Goal: Obtain resource: Download file/media

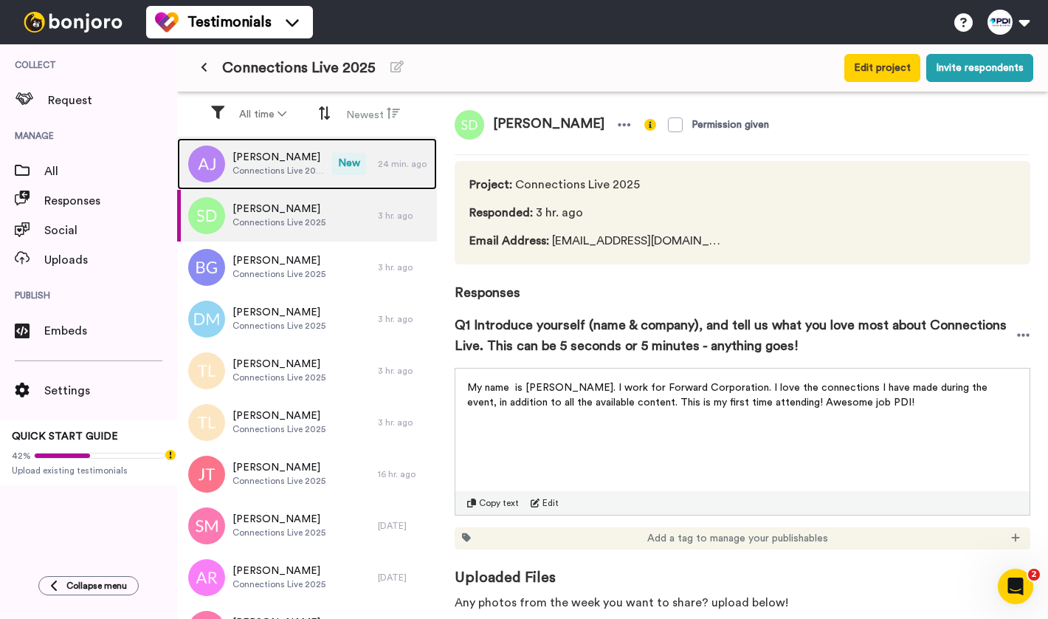
click at [354, 168] on span "New" at bounding box center [349, 164] width 34 height 22
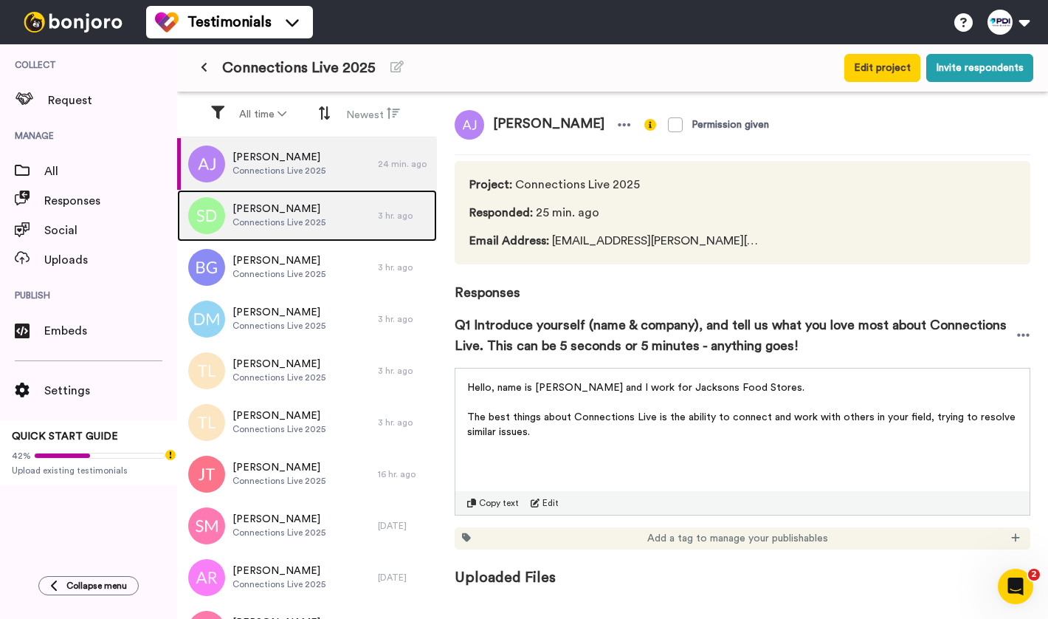
click at [311, 205] on span "[PERSON_NAME]" at bounding box center [278, 208] width 93 height 15
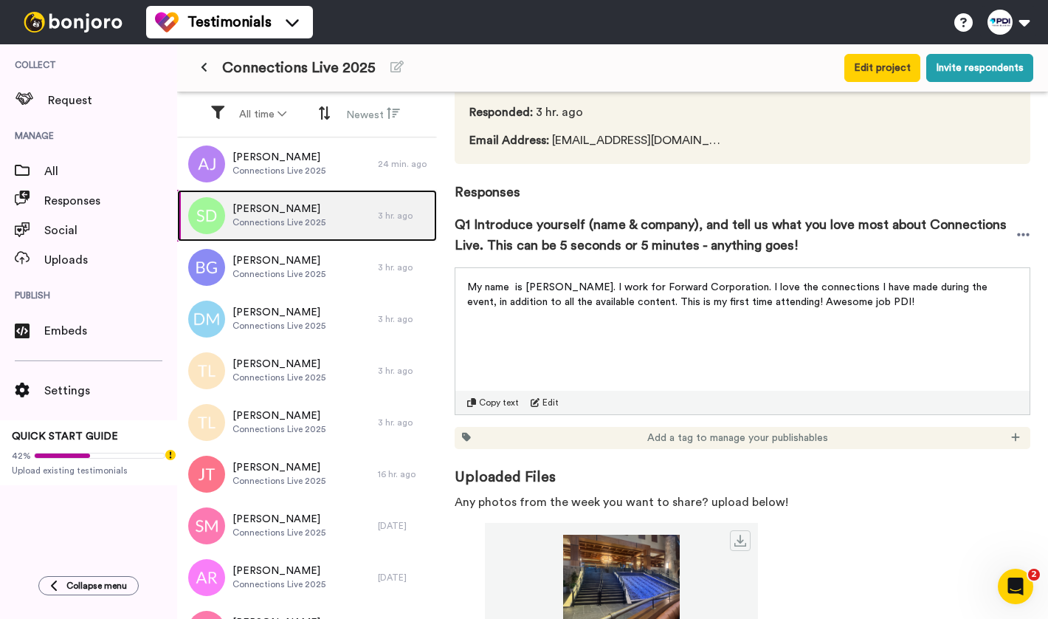
scroll to position [135, 0]
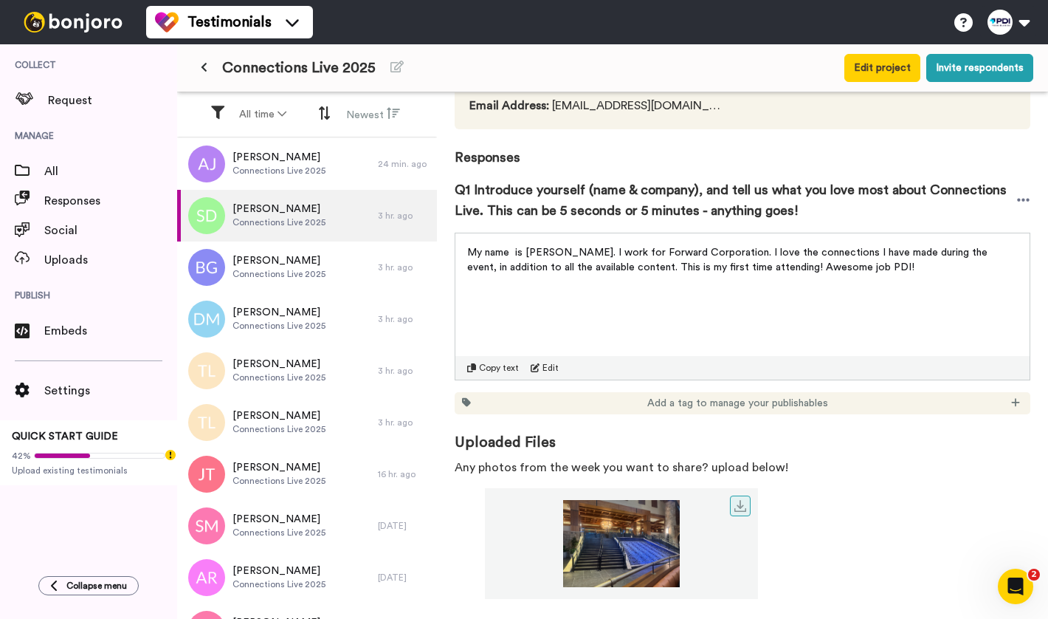
click at [650, 548] on img at bounding box center [621, 543] width 273 height 87
click at [621, 545] on img at bounding box center [621, 543] width 273 height 87
click at [738, 507] on icon at bounding box center [740, 506] width 12 height 12
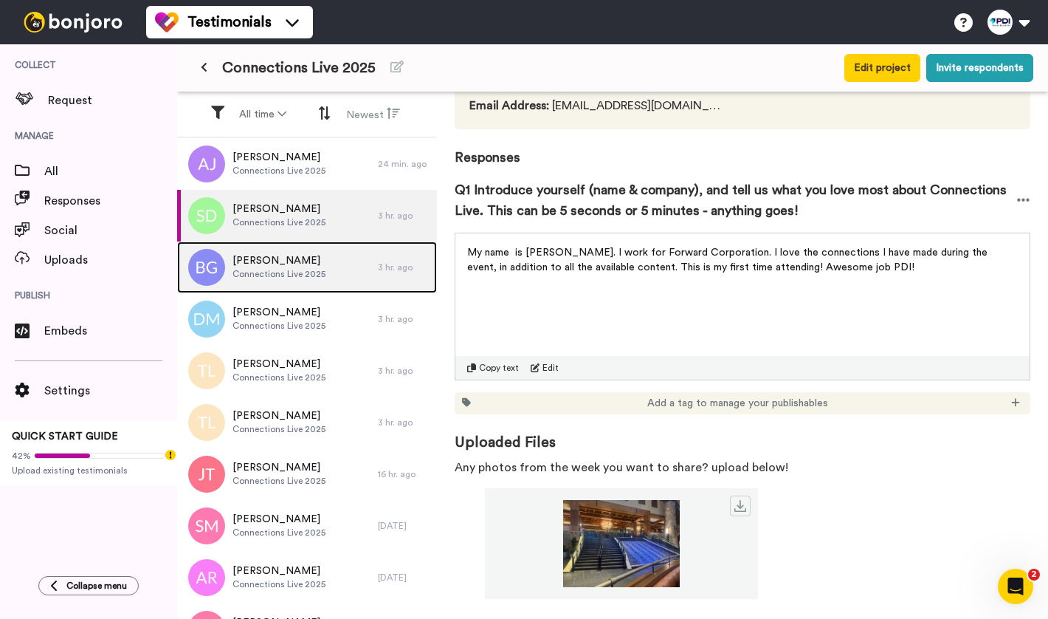
click at [331, 241] on div "Bryan Gonyar Connections Live 2025" at bounding box center [277, 267] width 201 height 52
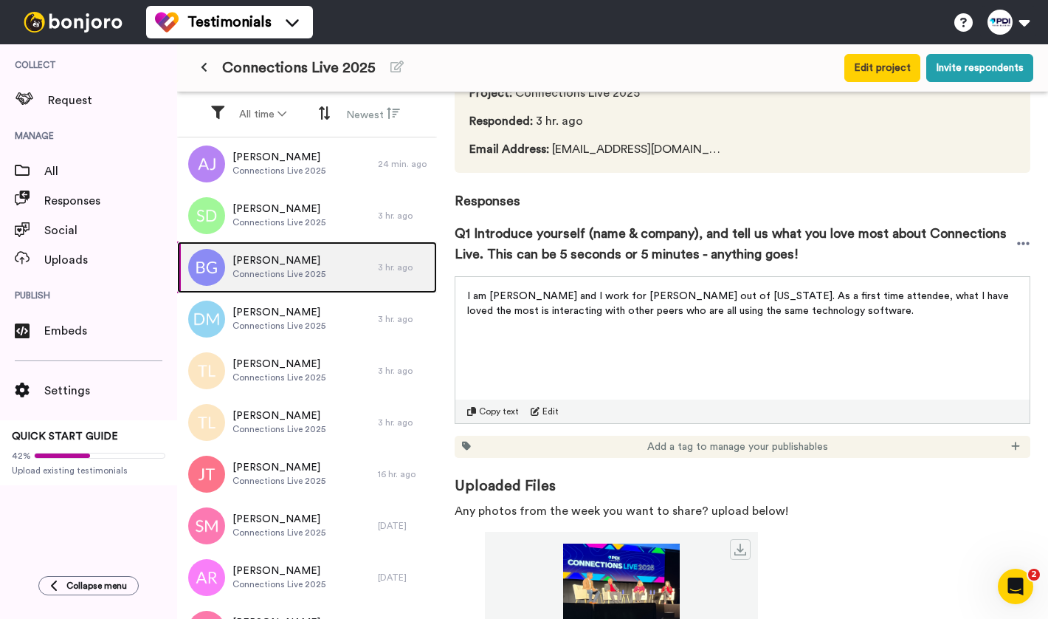
scroll to position [135, 0]
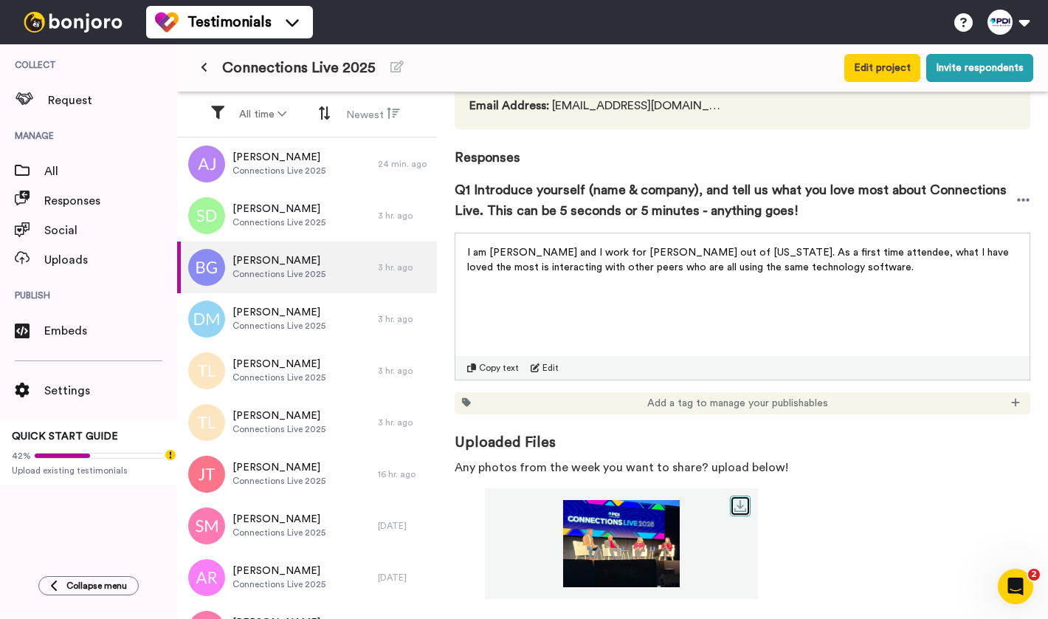
click at [734, 505] on icon at bounding box center [740, 506] width 12 height 12
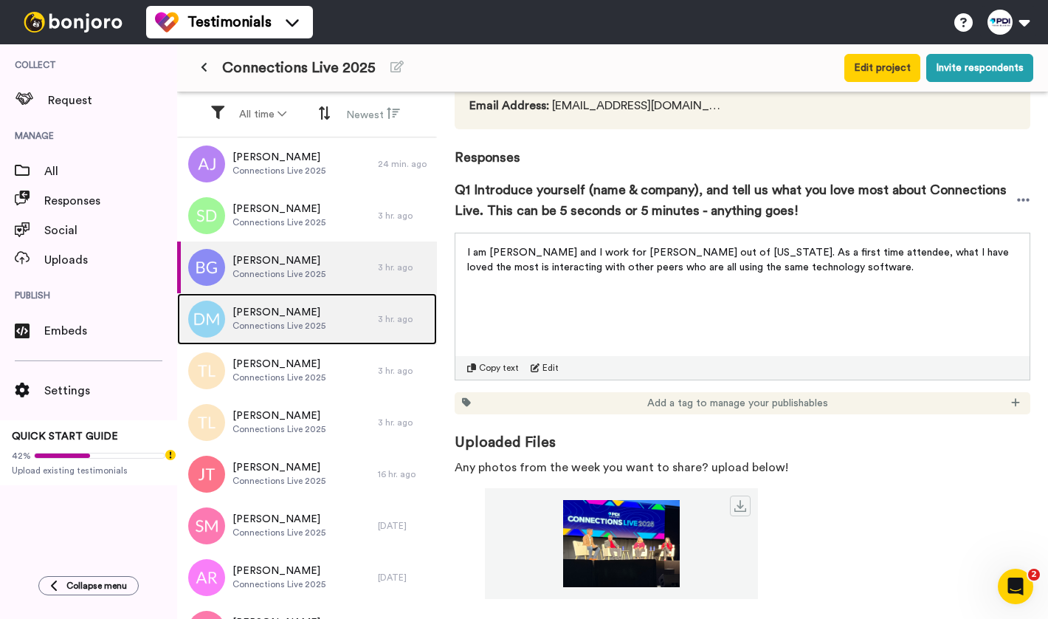
click at [351, 314] on div "Daniel Meservey Connections Live 2025" at bounding box center [277, 319] width 201 height 52
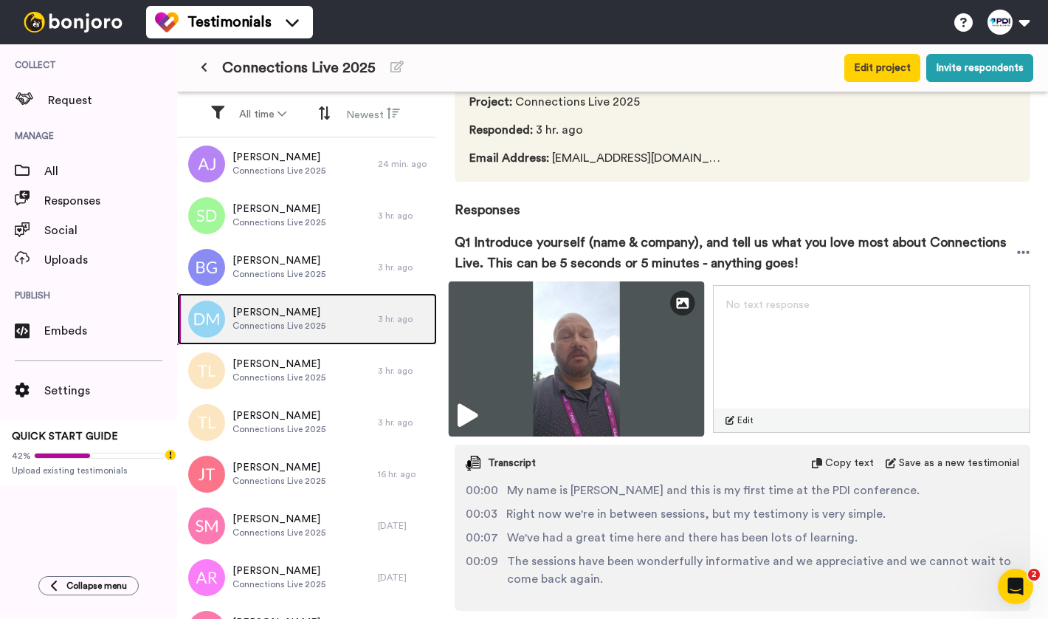
scroll to position [161, 0]
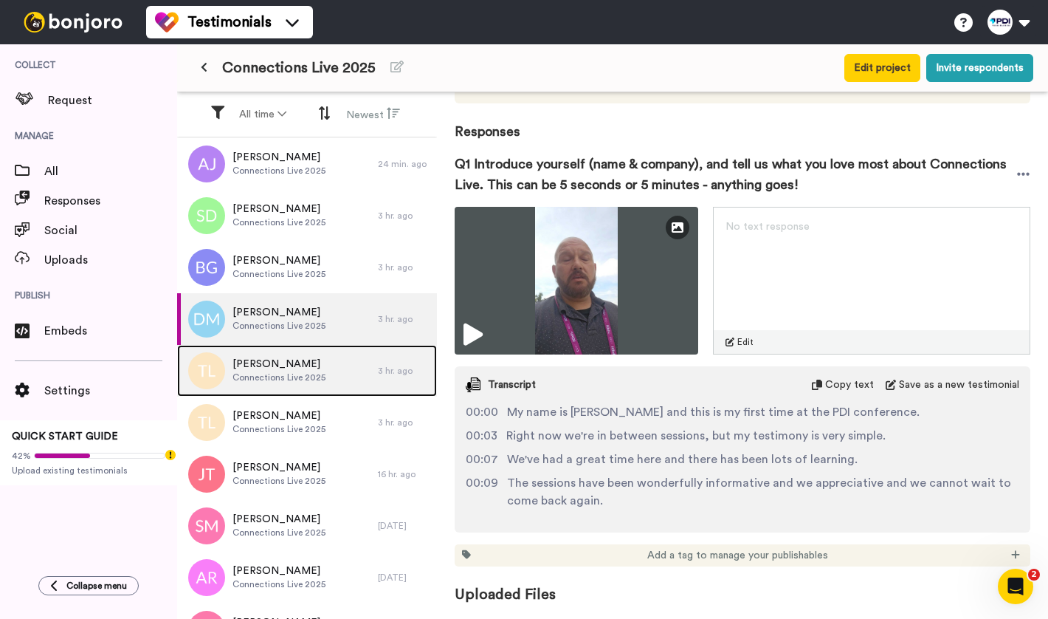
click at [340, 362] on div "Travis Longtin Connections Live 2025" at bounding box center [277, 371] width 201 height 52
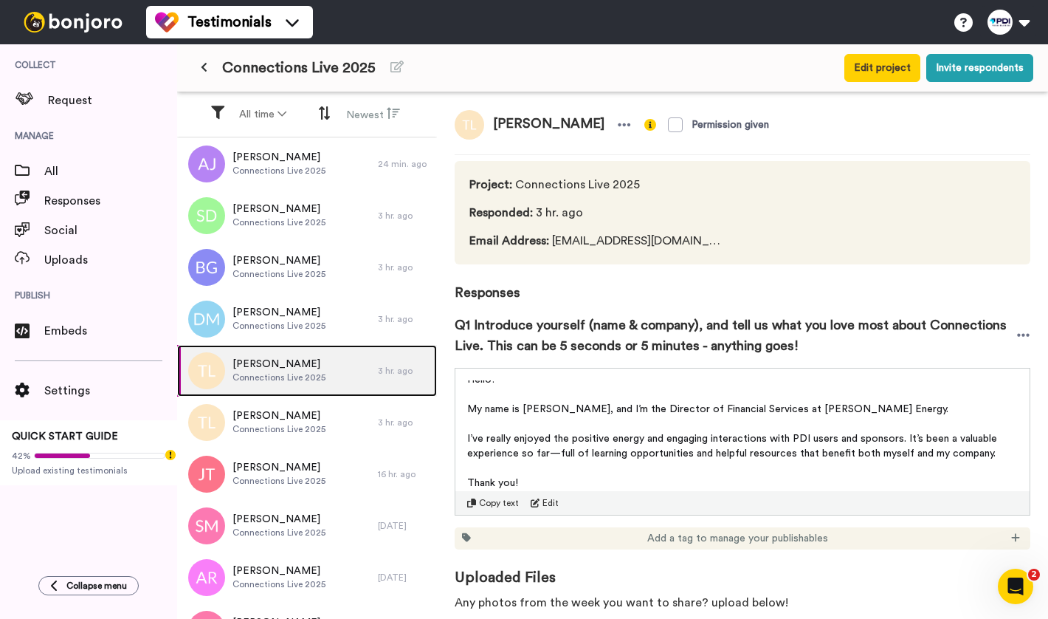
scroll to position [10, 0]
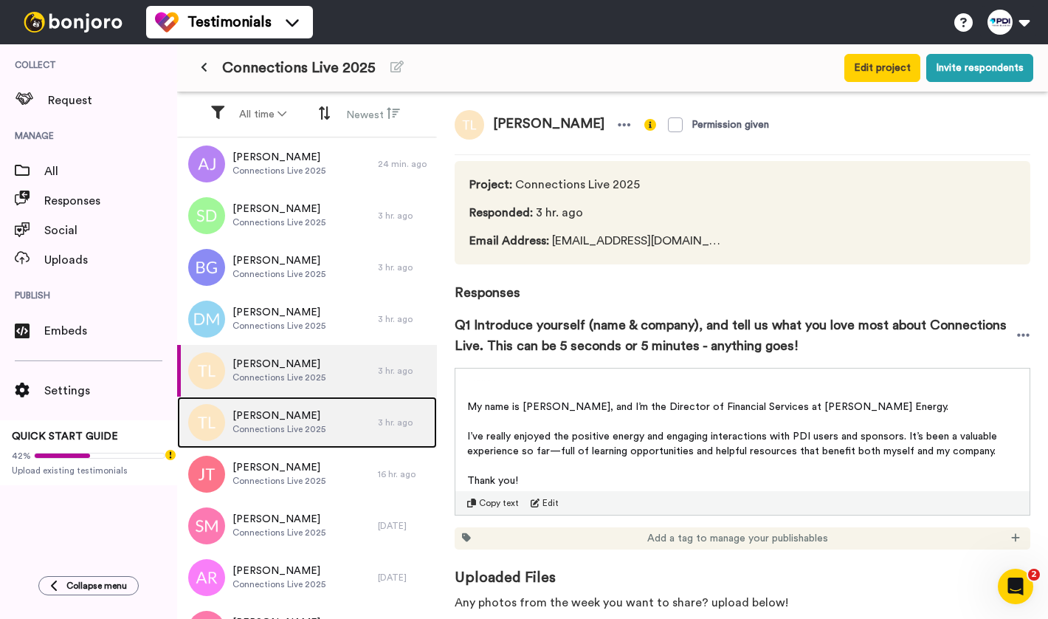
click at [309, 442] on div "Travis Longtin Connections Live 2025" at bounding box center [277, 422] width 201 height 52
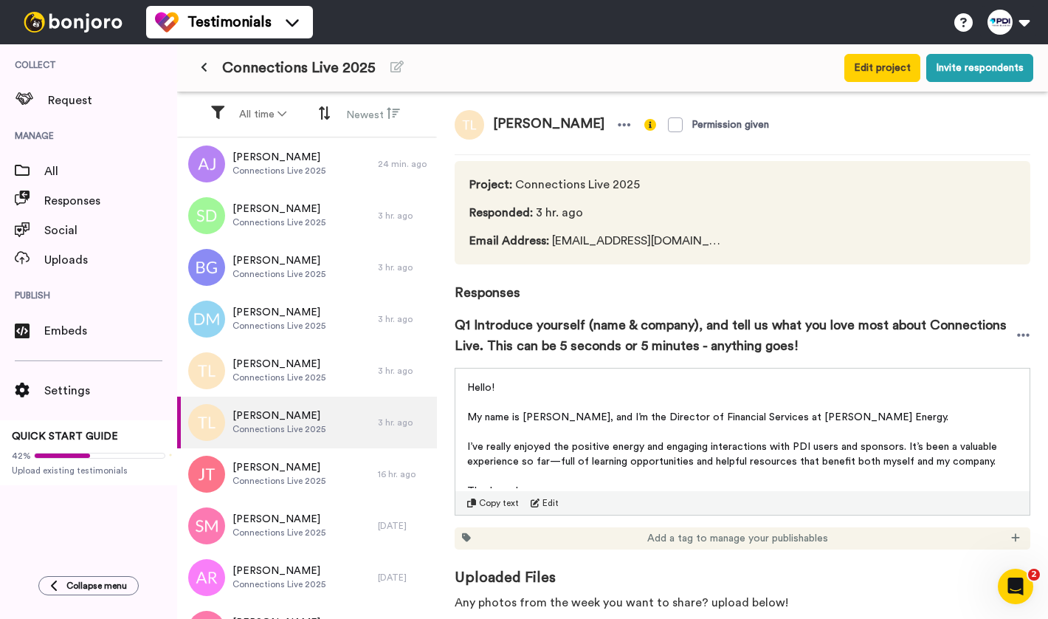
scroll to position [10, 0]
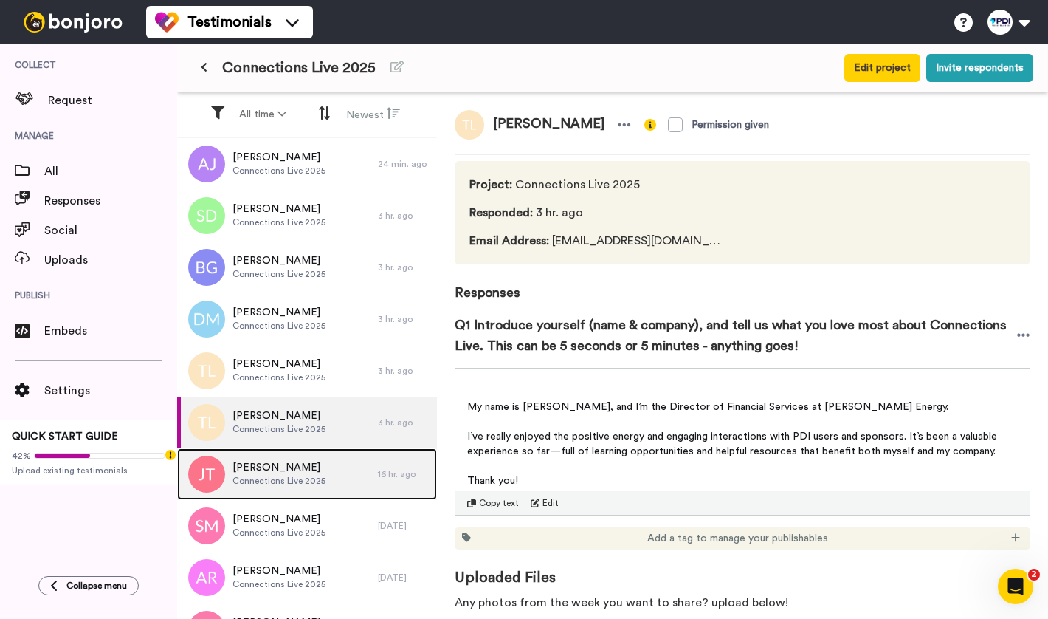
click at [311, 480] on span "Connections Live 2025" at bounding box center [278, 481] width 93 height 12
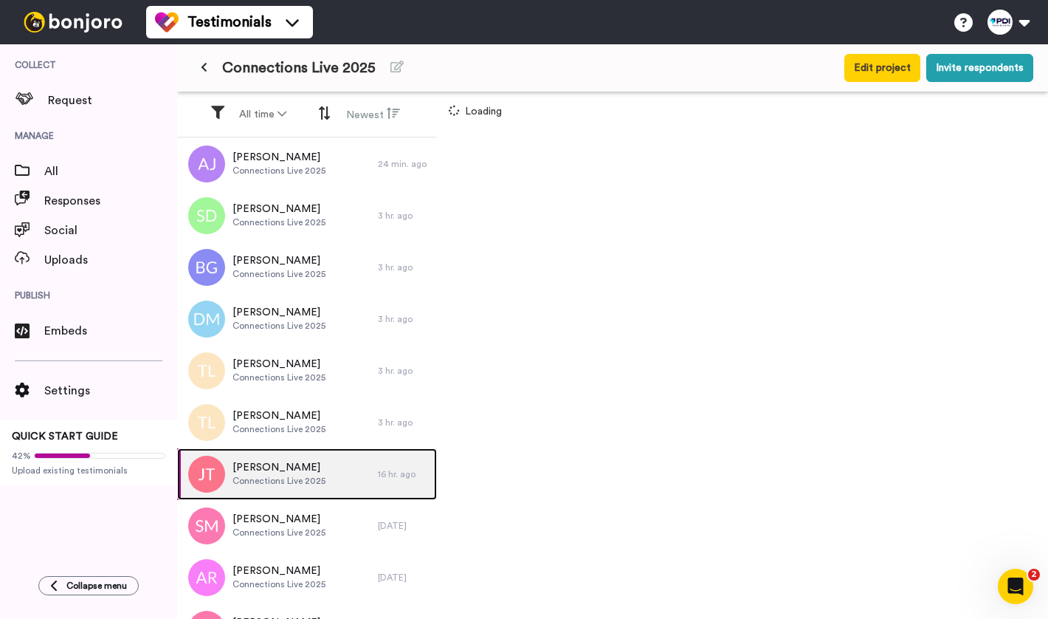
scroll to position [34, 0]
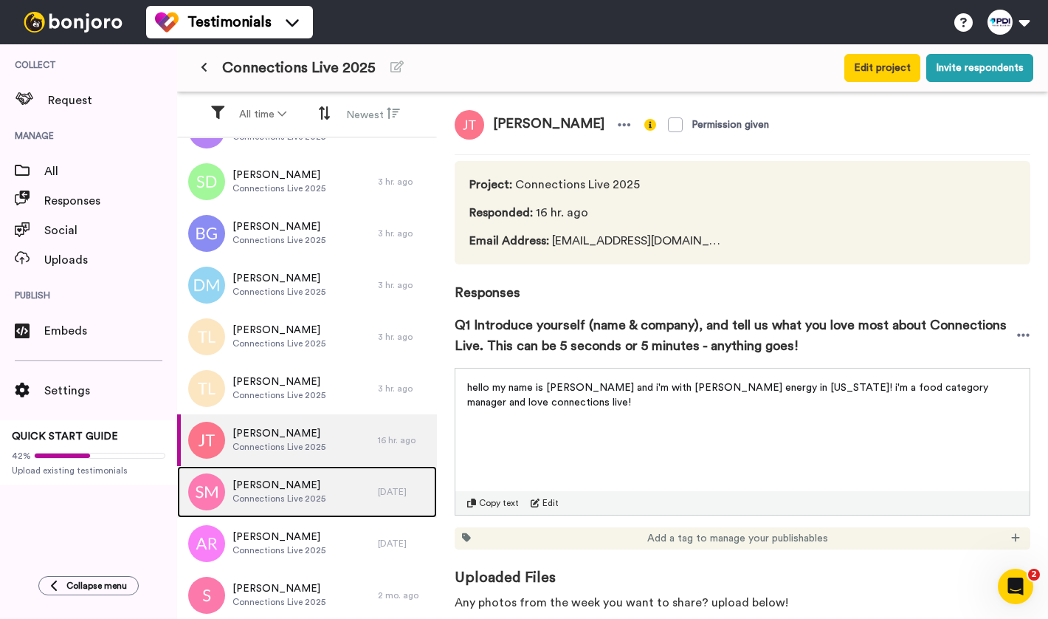
click at [311, 496] on span "Connections Live 2025" at bounding box center [278, 498] width 93 height 12
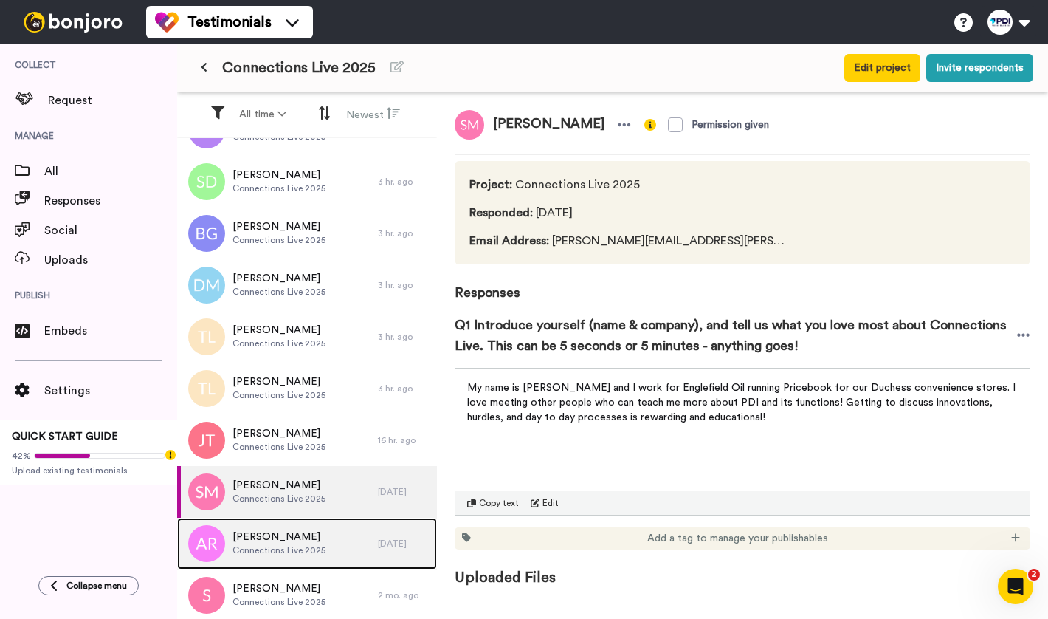
click at [311, 545] on span "Connections Live 2025" at bounding box center [278, 550] width 93 height 12
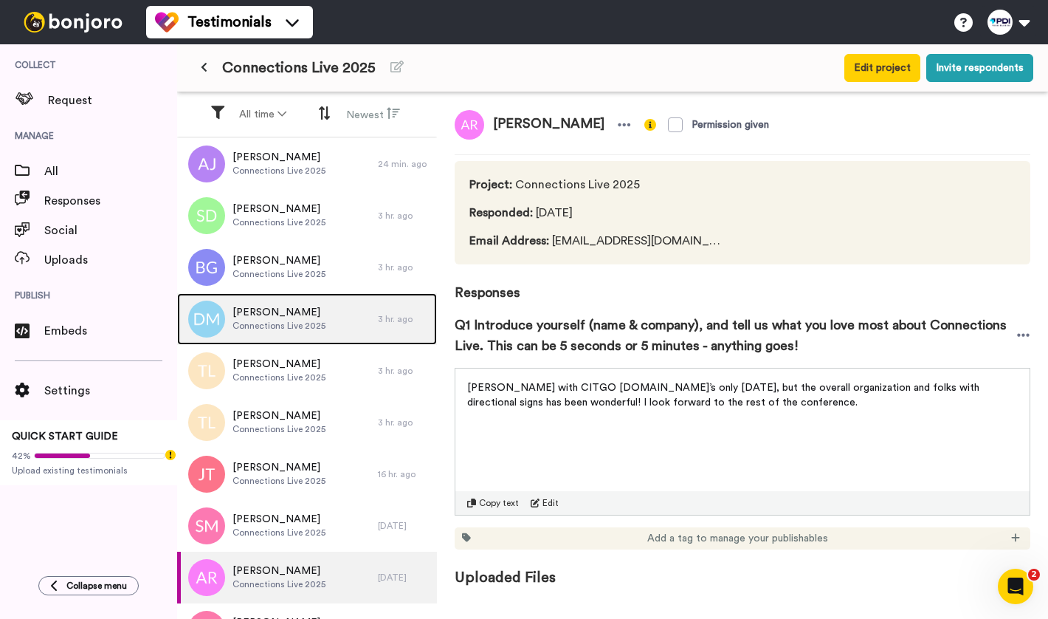
click at [290, 331] on div "Daniel Meservey Connections Live 2025" at bounding box center [278, 319] width 93 height 28
